Goal: Task Accomplishment & Management: Manage account settings

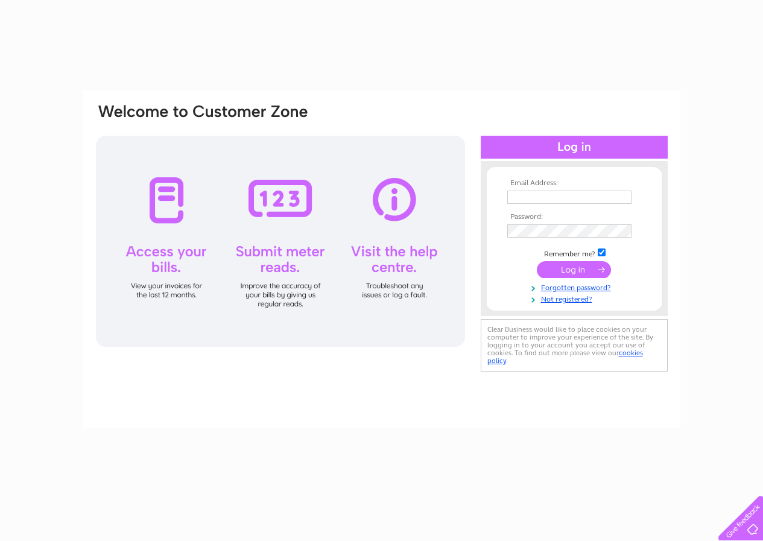
type input "[EMAIL_ADDRESS][DOMAIN_NAME]"
click at [560, 271] on input "submit" at bounding box center [574, 269] width 74 height 17
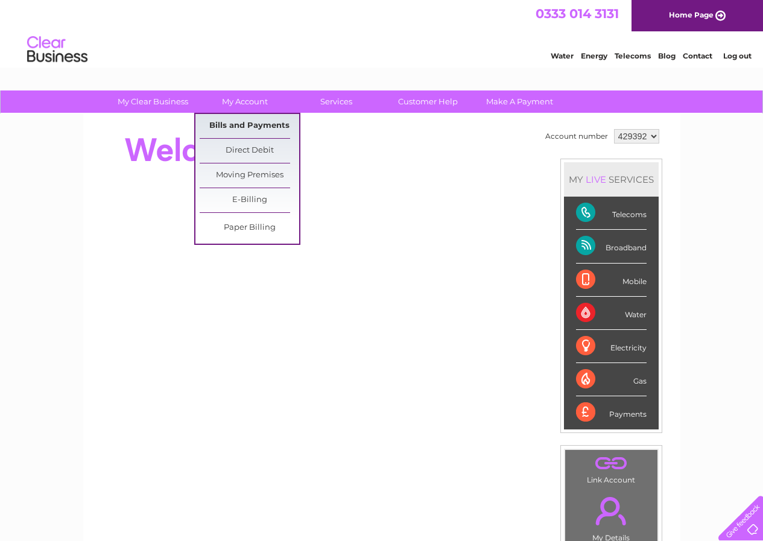
click at [247, 124] on link "Bills and Payments" at bounding box center [250, 126] width 100 height 24
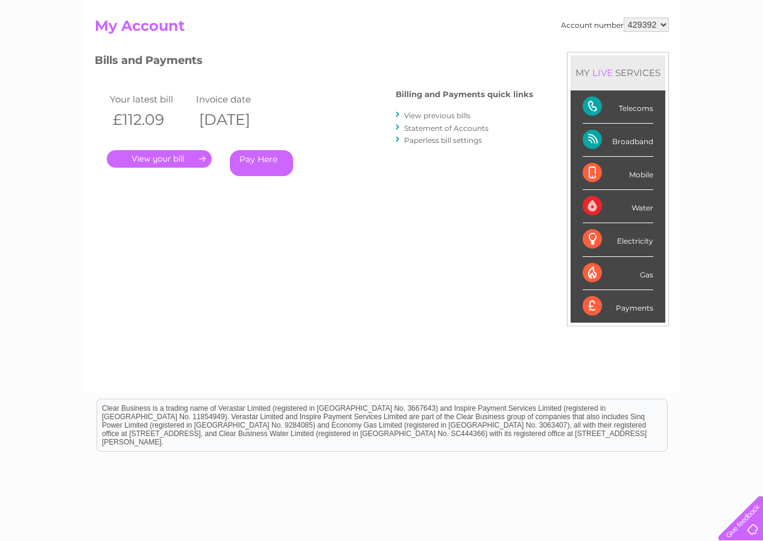
scroll to position [121, 0]
click at [142, 159] on link "." at bounding box center [159, 158] width 105 height 17
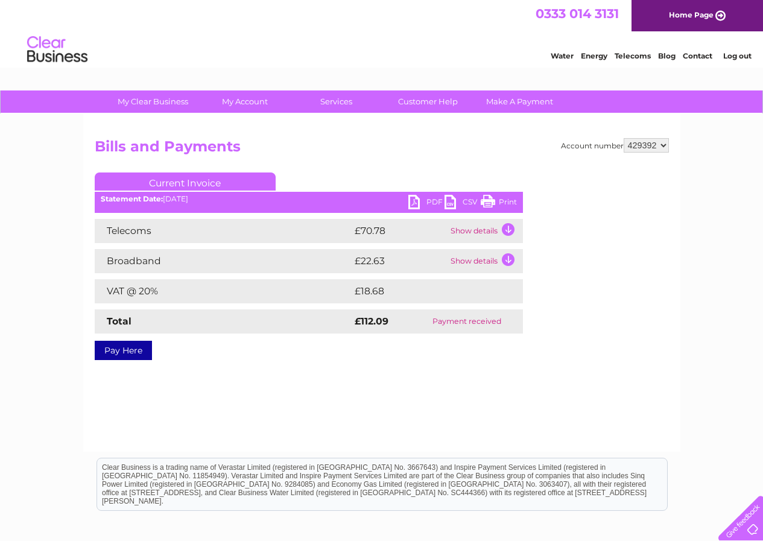
click at [414, 204] on link "PDF" at bounding box center [426, 203] width 36 height 17
